Goal: Use online tool/utility: Use online tool/utility

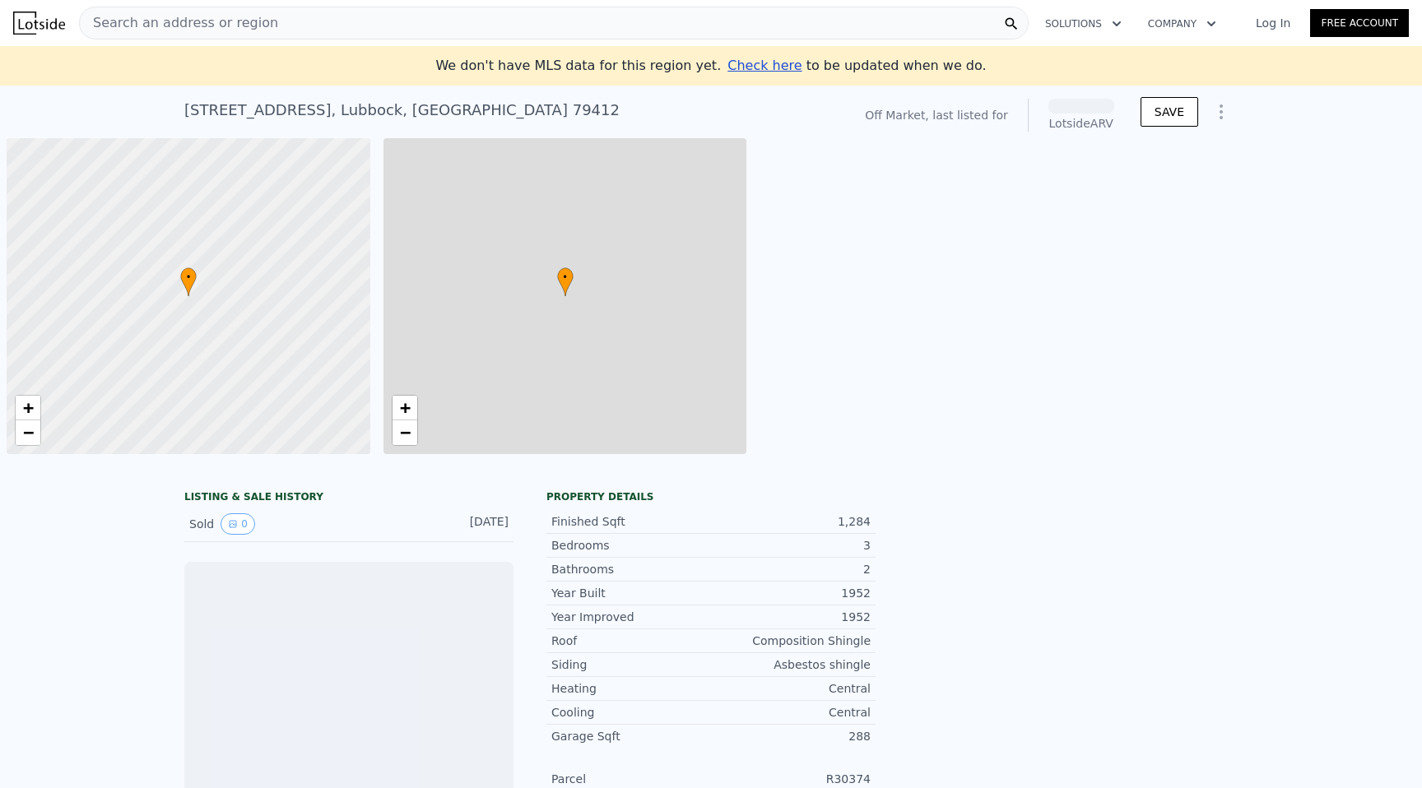
scroll to position [0, 7]
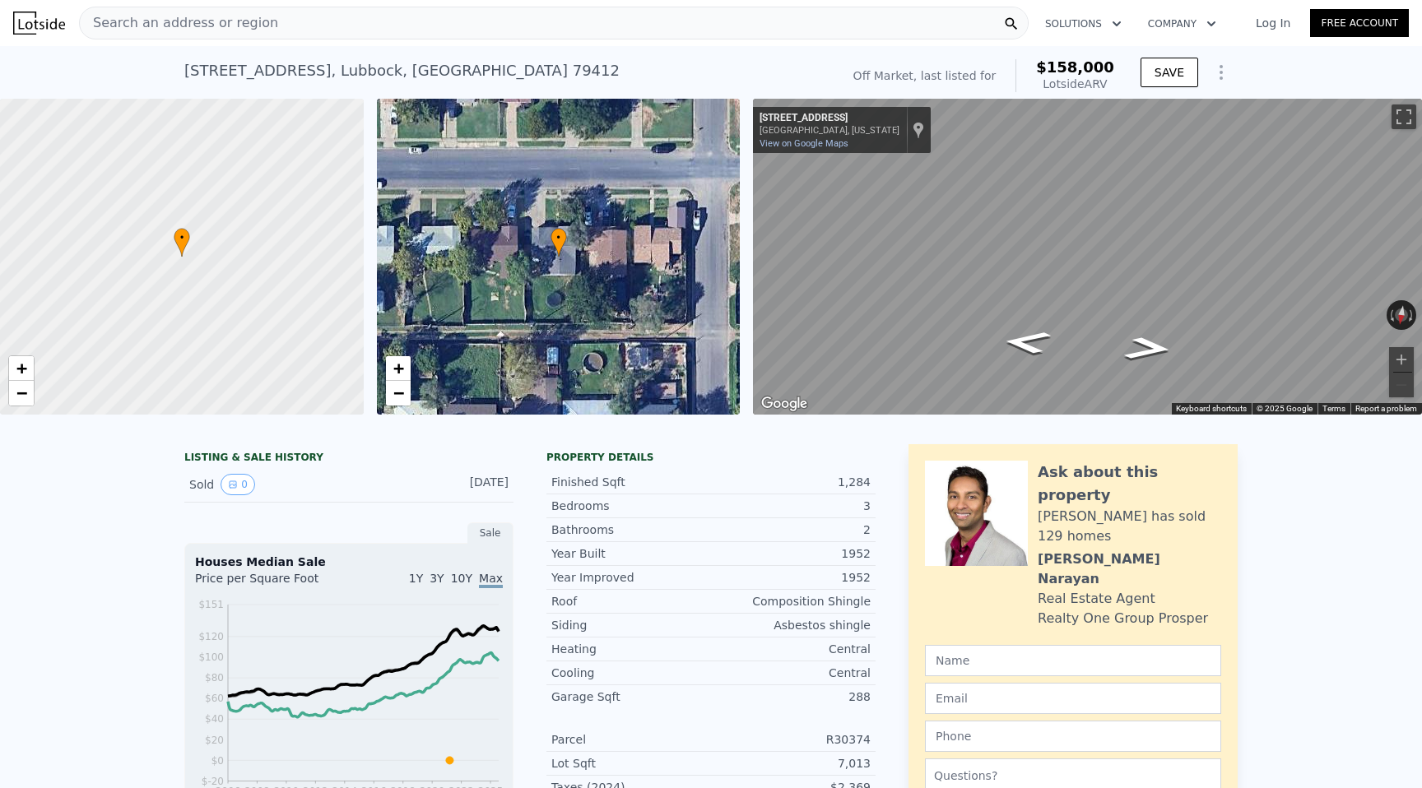
drag, startPoint x: 1050, startPoint y: 78, endPoint x: 1113, endPoint y: 78, distance: 62.6
click at [1113, 78] on div "Lotside ARV" at bounding box center [1075, 84] width 78 height 16
click at [1118, 72] on div "Off Market, last listed for $158,000 Lotside ARV" at bounding box center [984, 76] width 274 height 46
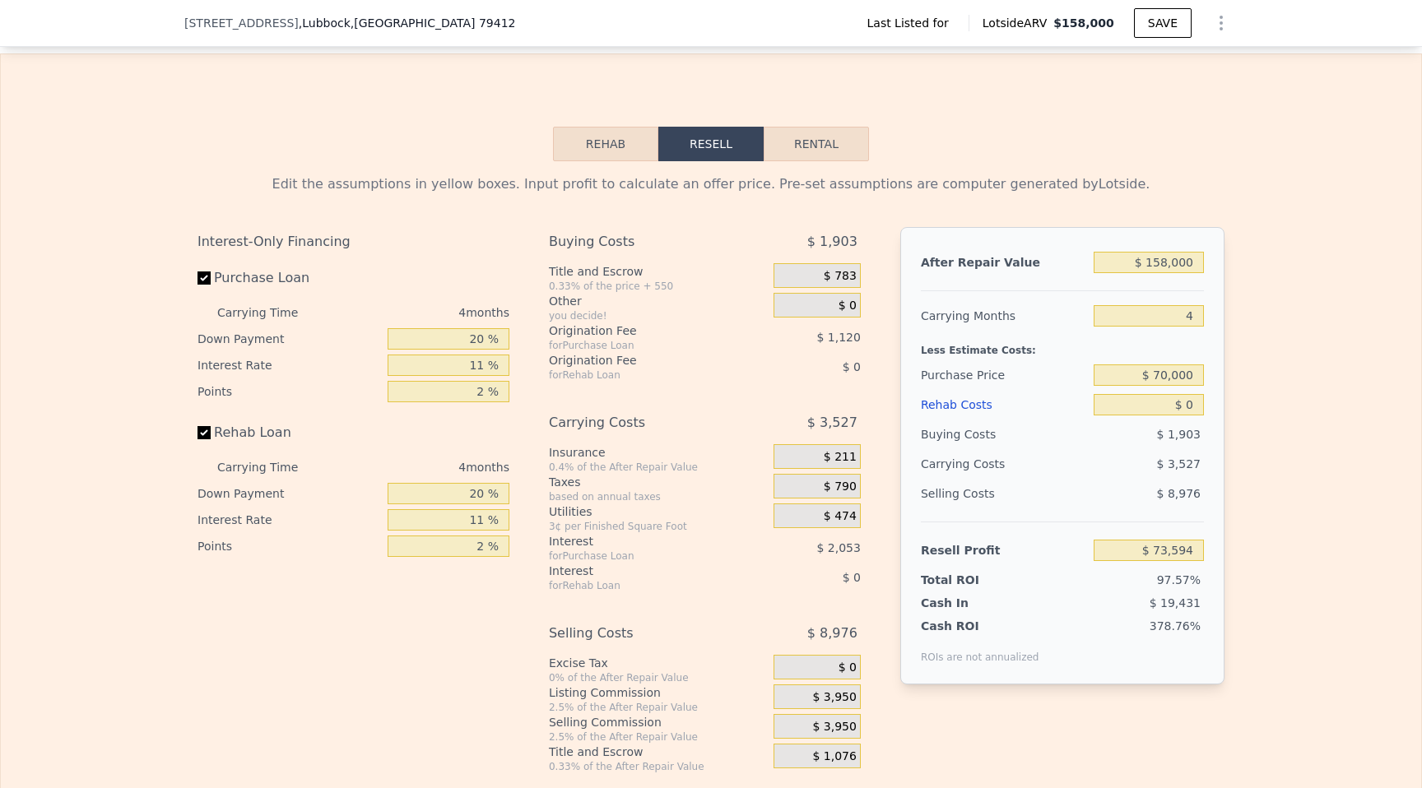
scroll to position [2009, 0]
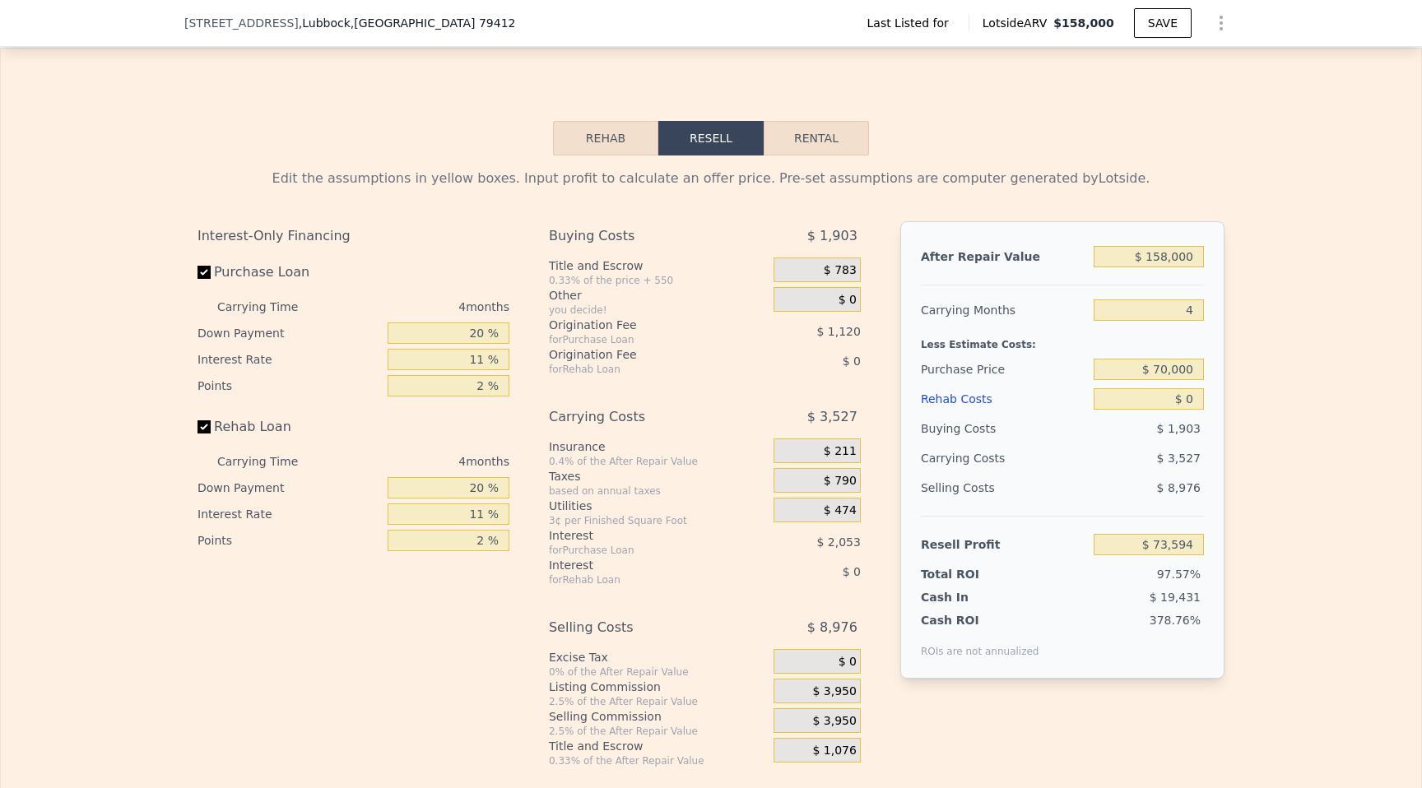
drag, startPoint x: 1064, startPoint y: 28, endPoint x: 1113, endPoint y: 30, distance: 48.6
click at [1113, 30] on span "$158,000" at bounding box center [1084, 23] width 61 height 16
drag, startPoint x: 1118, startPoint y: 24, endPoint x: 1065, endPoint y: 26, distance: 52.7
click at [1064, 26] on div "Lotside ARV $158,000" at bounding box center [1051, 23] width 165 height 16
drag, startPoint x: 1143, startPoint y: 368, endPoint x: 1218, endPoint y: 360, distance: 75.3
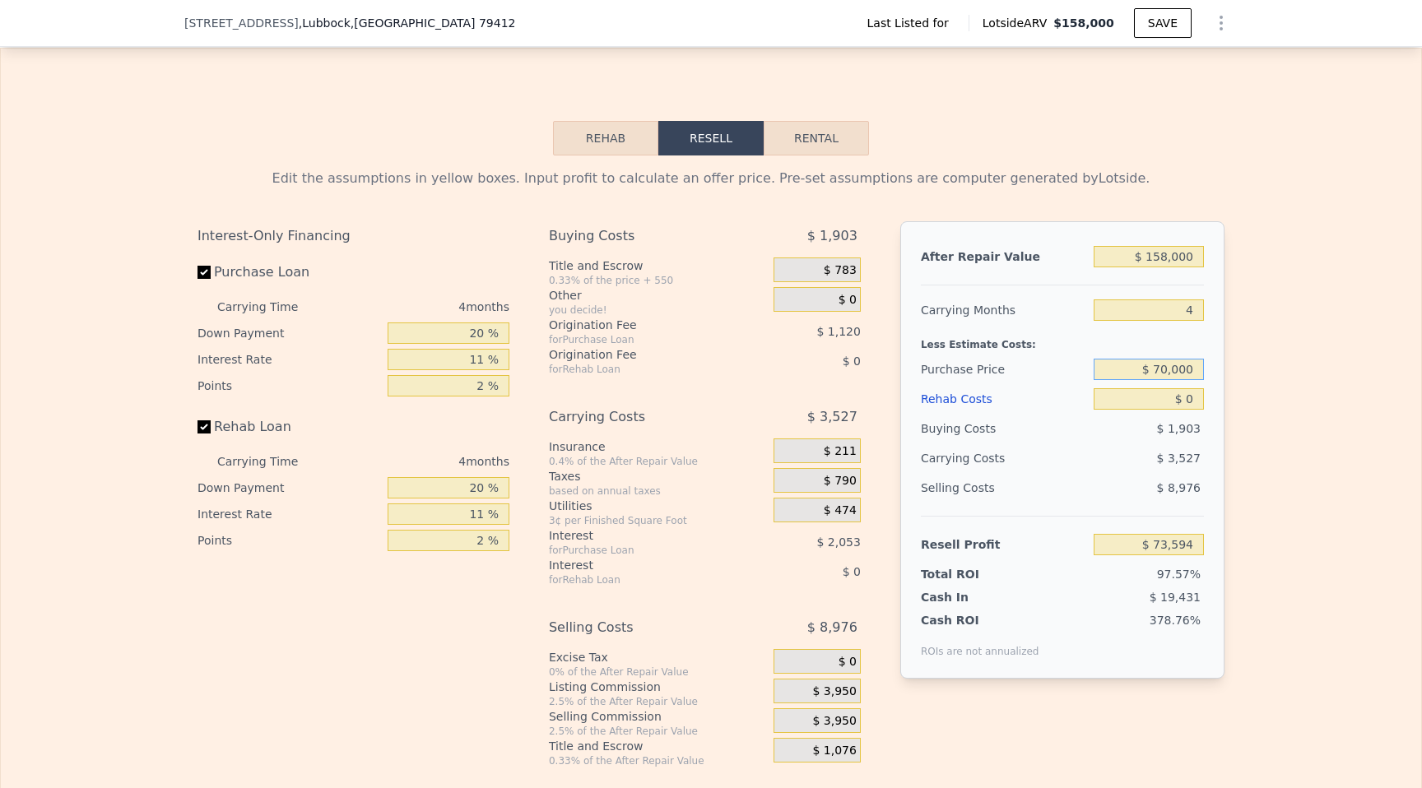
click at [1218, 360] on div "After Repair Value $ 158,000 Carrying Months 4 Less Estimate Costs: Purchase Pr…" at bounding box center [1062, 450] width 324 height 458
click at [1183, 391] on input "$ 0" at bounding box center [1149, 398] width 110 height 21
drag, startPoint x: 1193, startPoint y: 395, endPoint x: 1159, endPoint y: 395, distance: 34.6
click at [1159, 395] on input "$ 0" at bounding box center [1149, 398] width 110 height 21
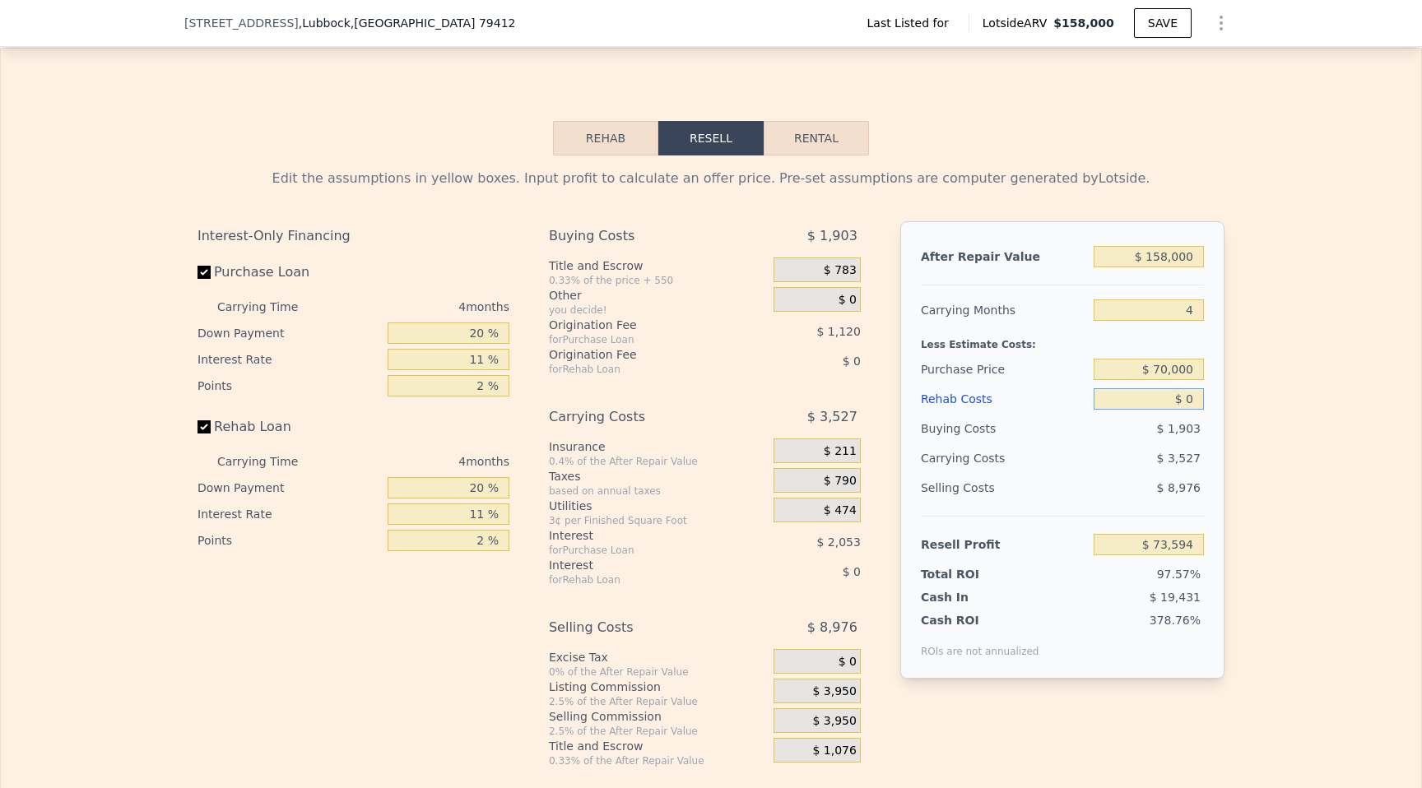
type input "$ 5"
type input "$ 73,589"
type input "$ 50"
type input "$ 73,543"
type input "$ 500"
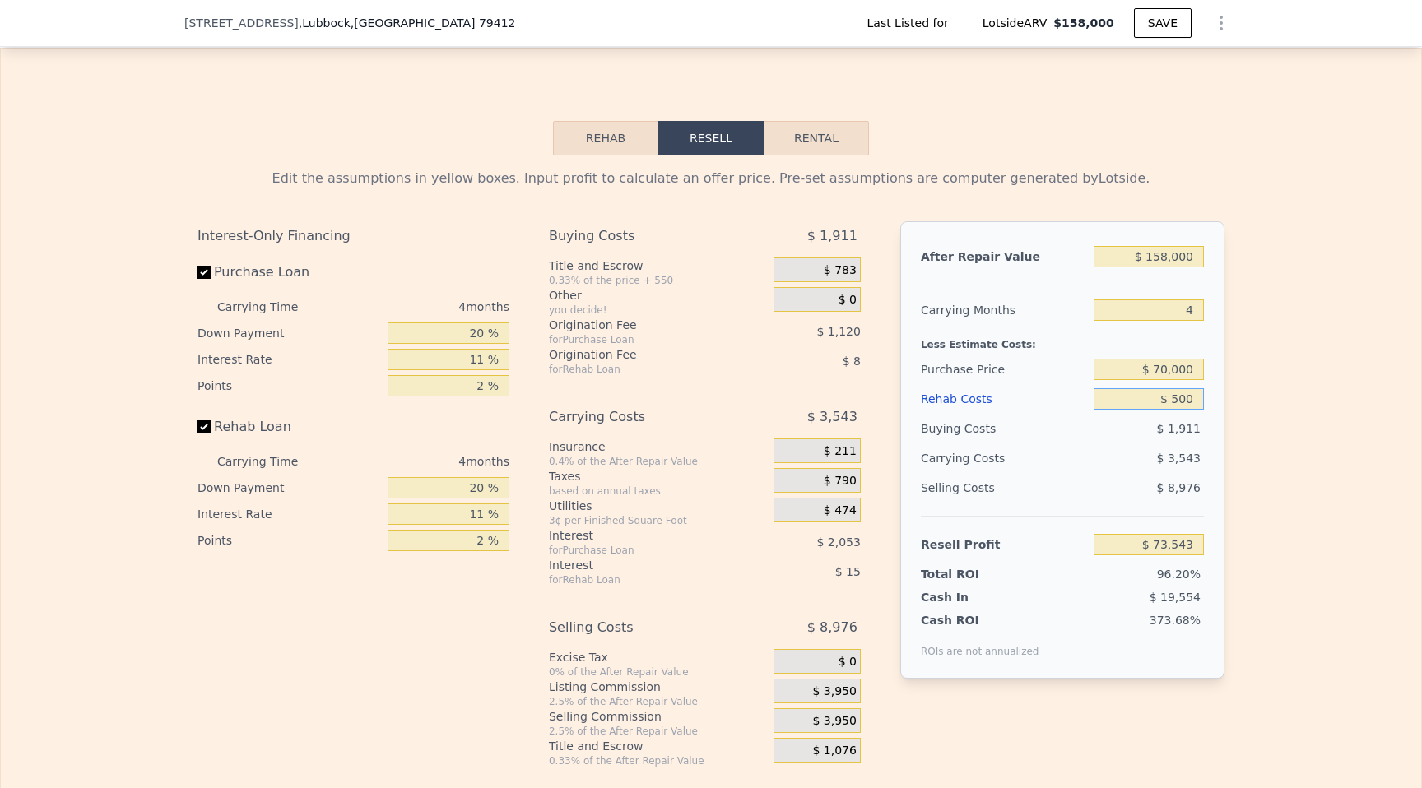
type input "$ 73,070"
type input "$ 5,000"
type input "$ 68,366"
type input "$ 50,000"
type input "$ 21,326"
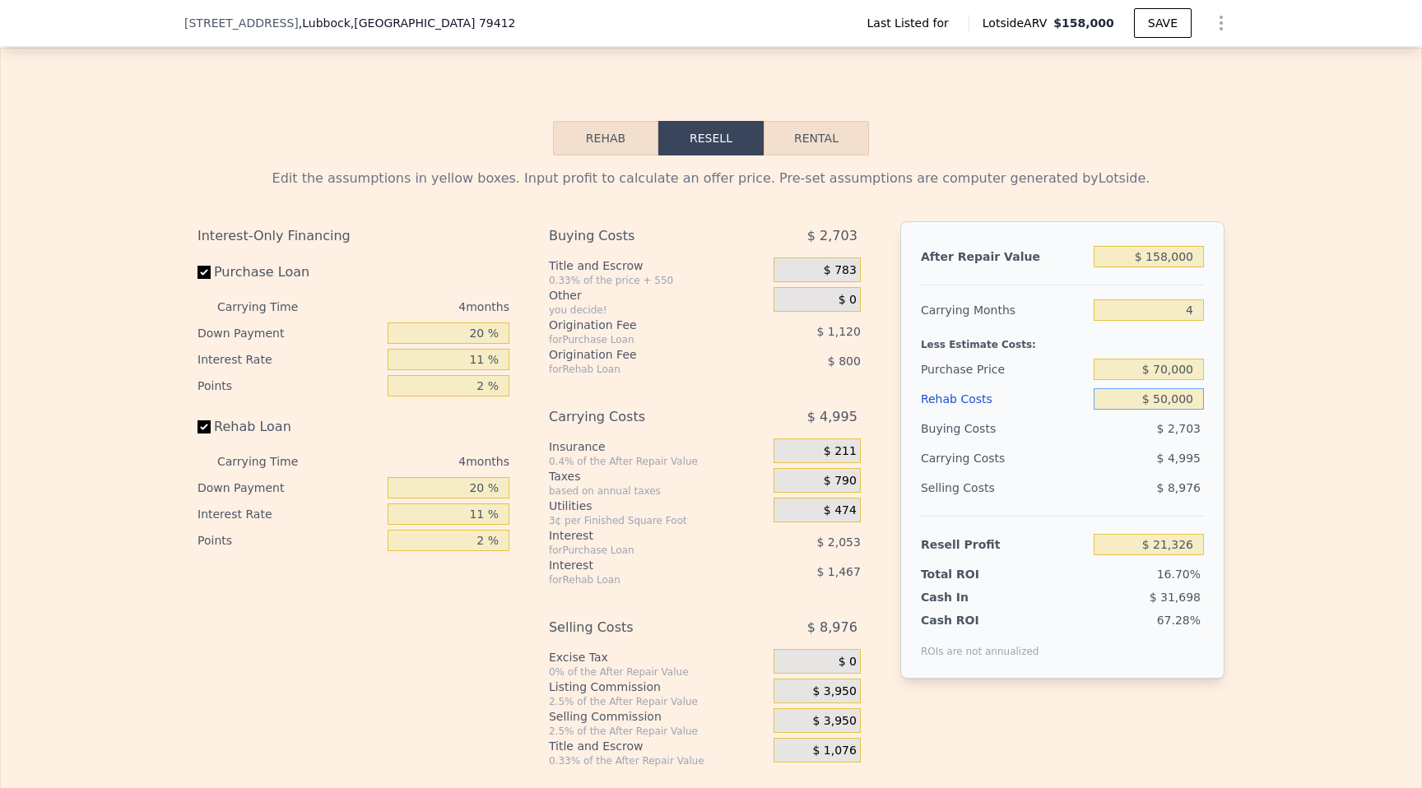
type input "$ 50,000"
click at [1360, 380] on div "Edit the assumptions in yellow boxes. Input profit to calculate an offer price.…" at bounding box center [711, 462] width 1421 height 612
drag, startPoint x: 1147, startPoint y: 539, endPoint x: 1202, endPoint y: 542, distance: 54.4
click at [1202, 542] on input "$ 21,326" at bounding box center [1149, 544] width 110 height 21
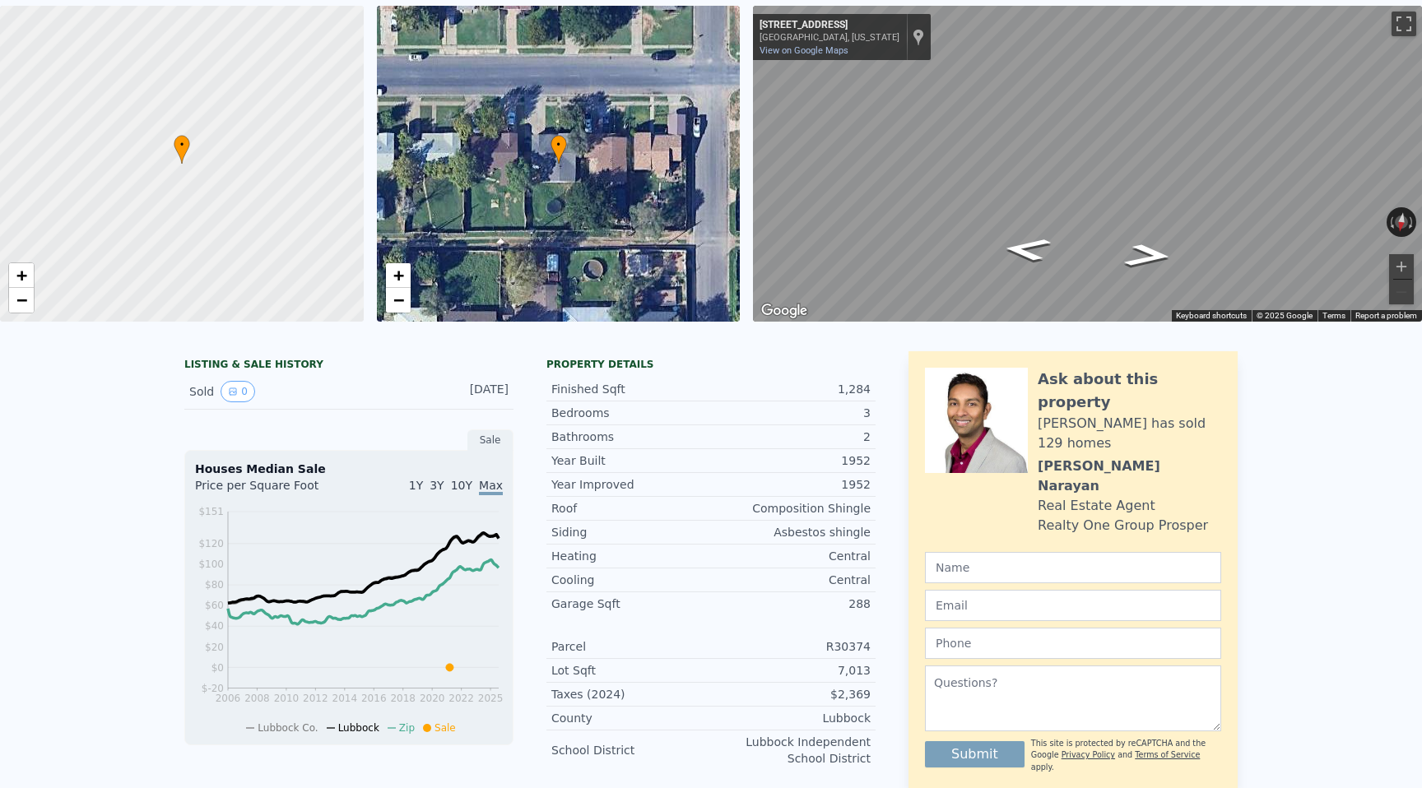
scroll to position [0, 0]
